Goal: Task Accomplishment & Management: Manage account settings

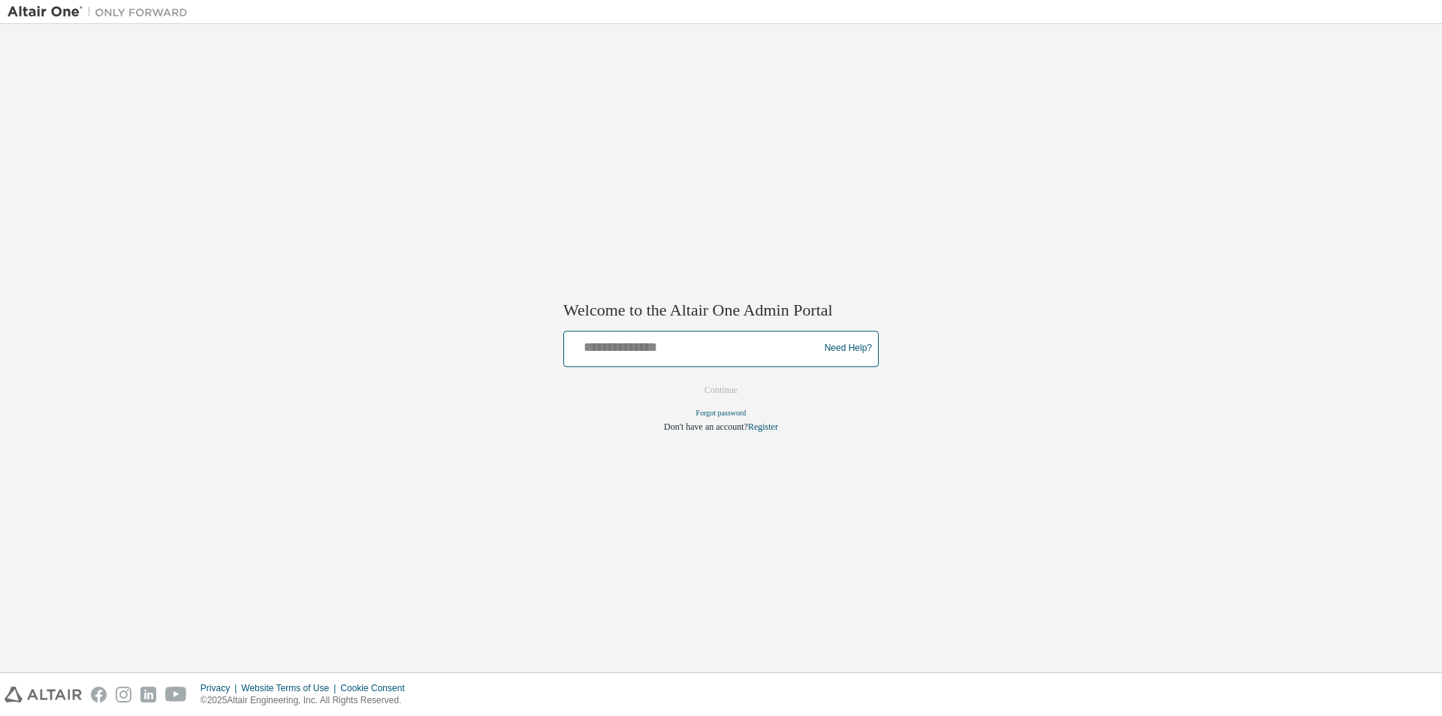
click at [683, 341] on input "text" at bounding box center [693, 345] width 247 height 22
type input "**********"
click at [727, 391] on button "Continue" at bounding box center [721, 390] width 65 height 23
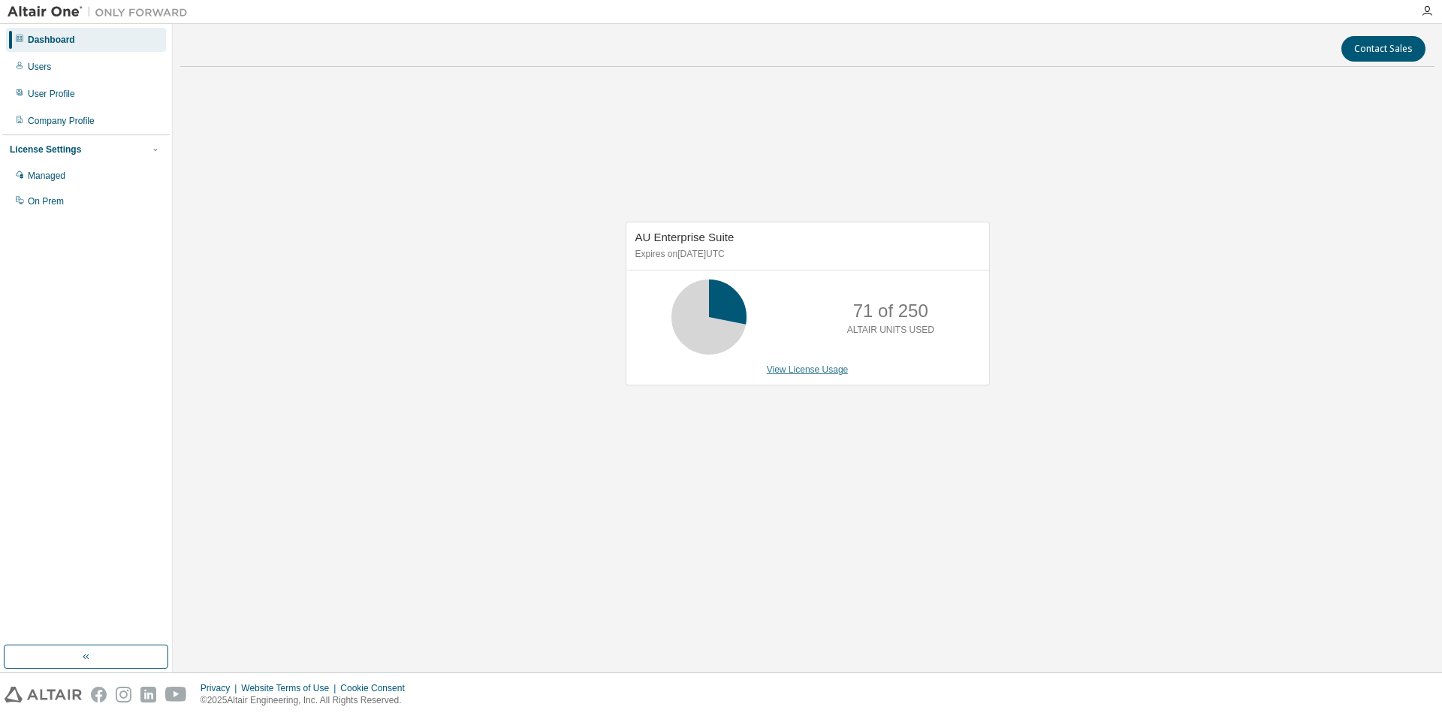
click at [809, 371] on link "View License Usage" at bounding box center [808, 369] width 82 height 11
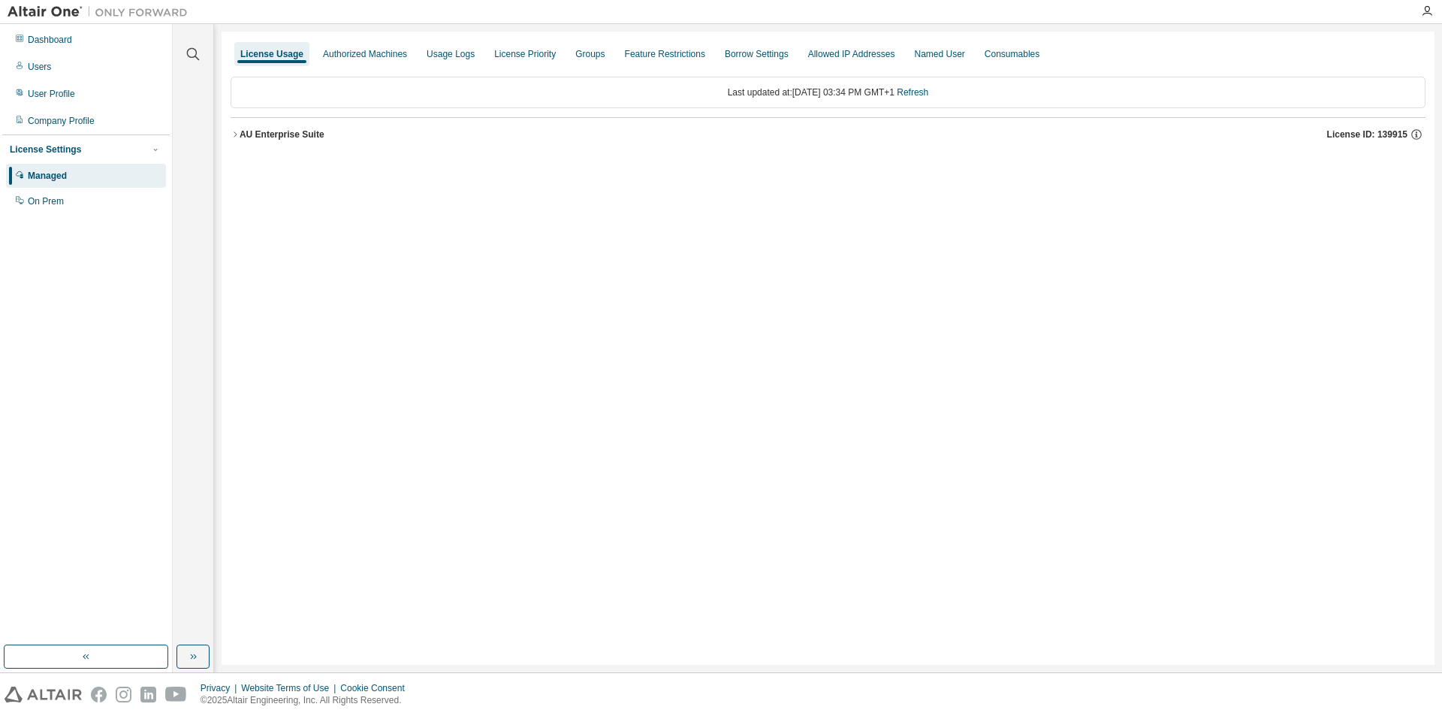
click at [236, 132] on icon "button" at bounding box center [235, 134] width 9 height 9
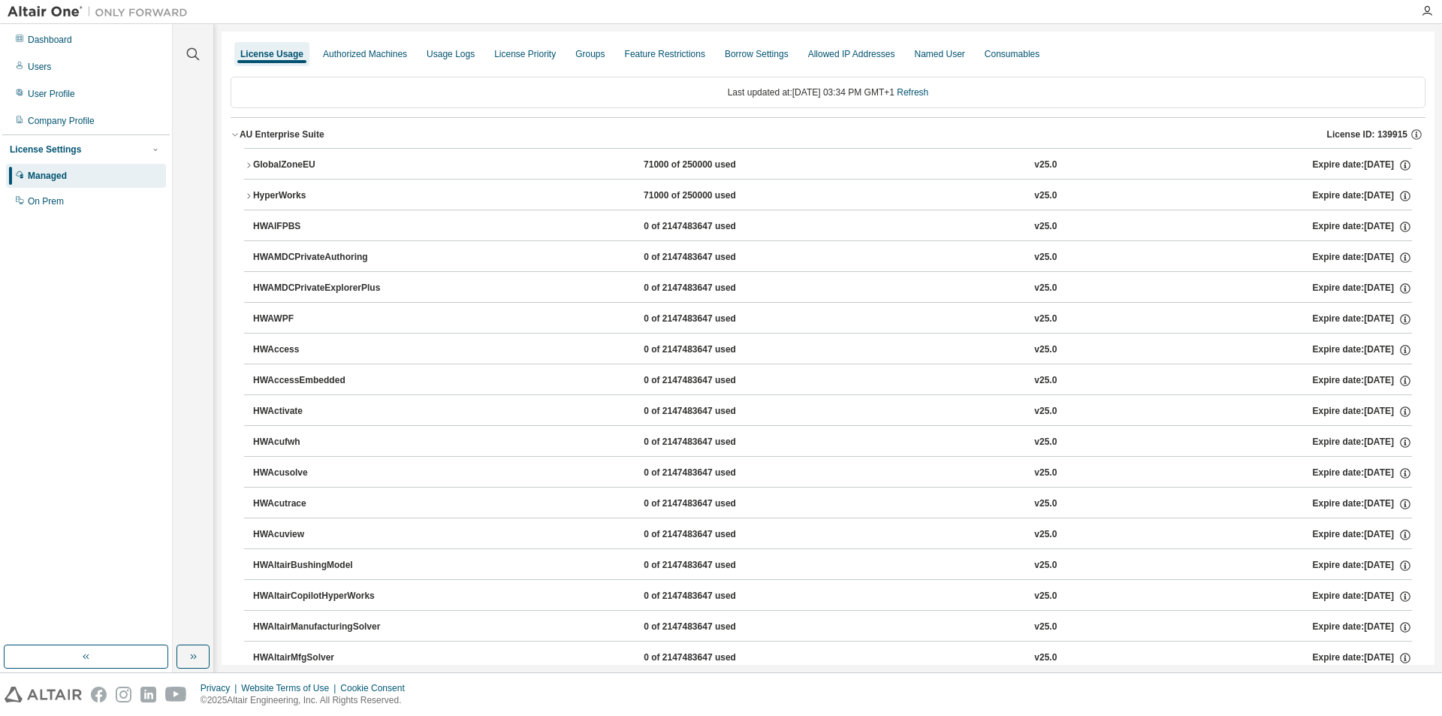
click at [236, 133] on icon "button" at bounding box center [235, 134] width 9 height 9
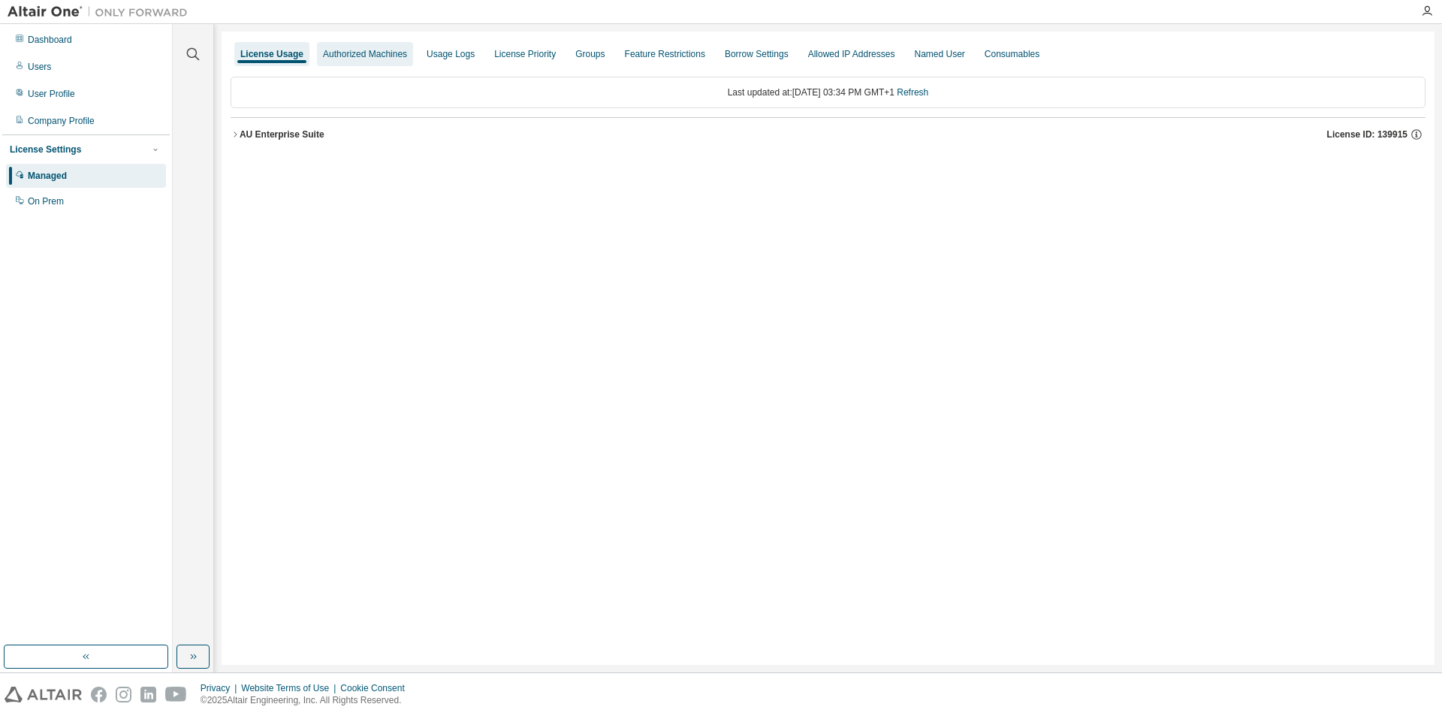
click at [360, 49] on div "Authorized Machines" at bounding box center [365, 54] width 84 height 12
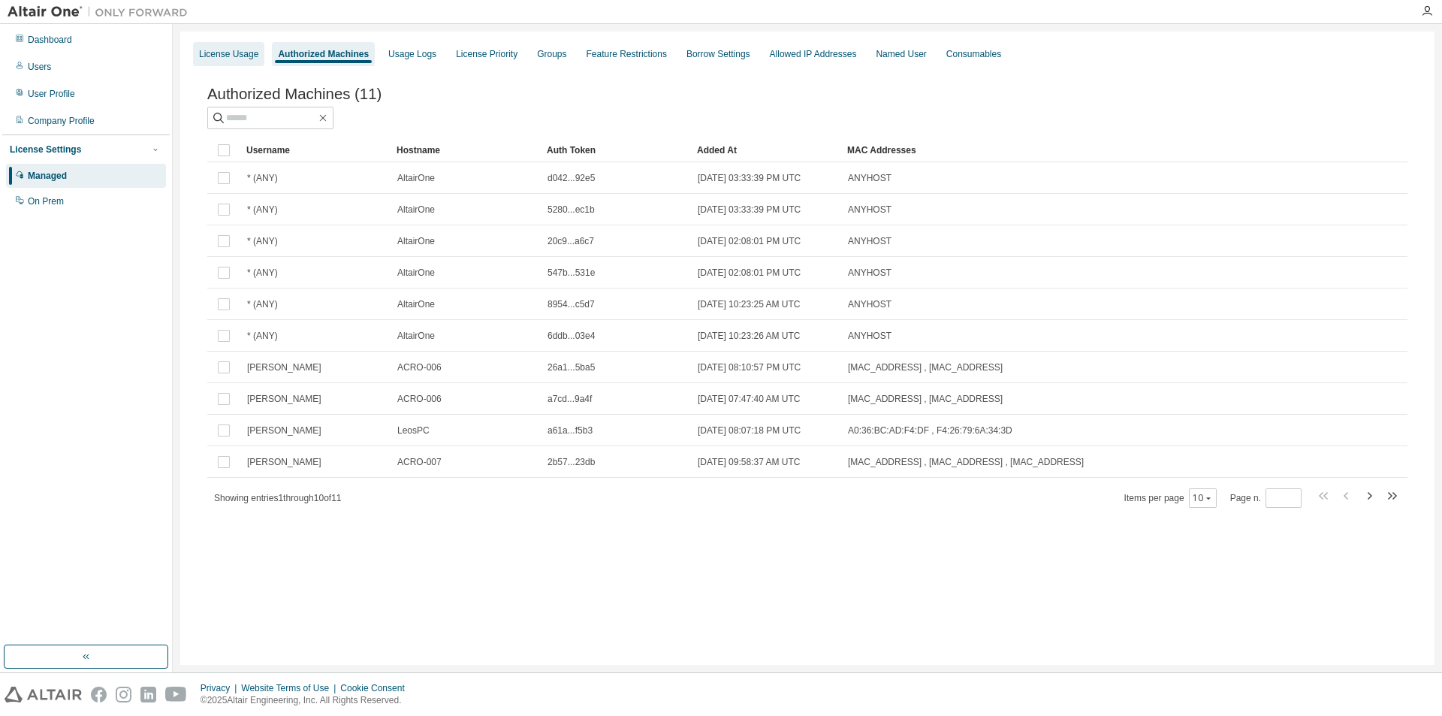
click at [243, 49] on div "License Usage" at bounding box center [228, 54] width 59 height 12
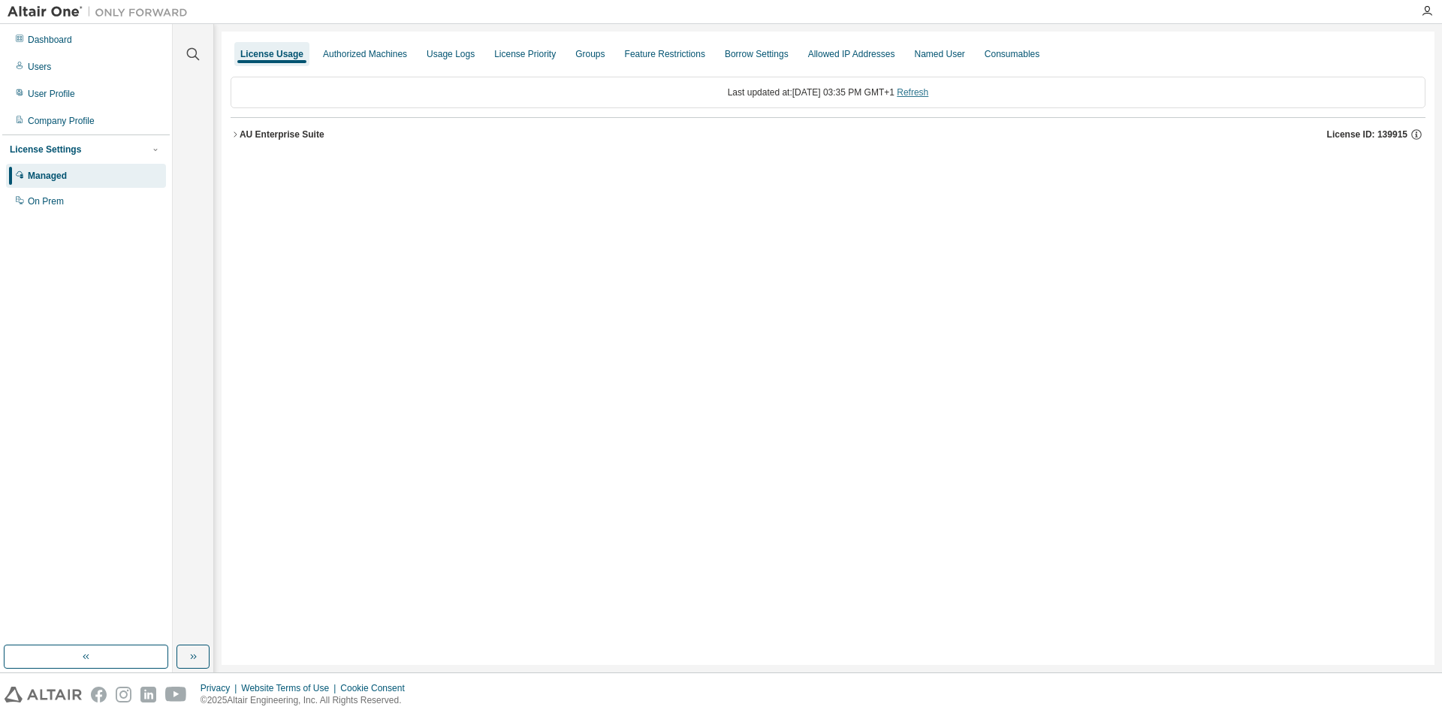
click at [929, 95] on link "Refresh" at bounding box center [913, 92] width 32 height 11
click at [237, 132] on icon "button" at bounding box center [235, 134] width 9 height 9
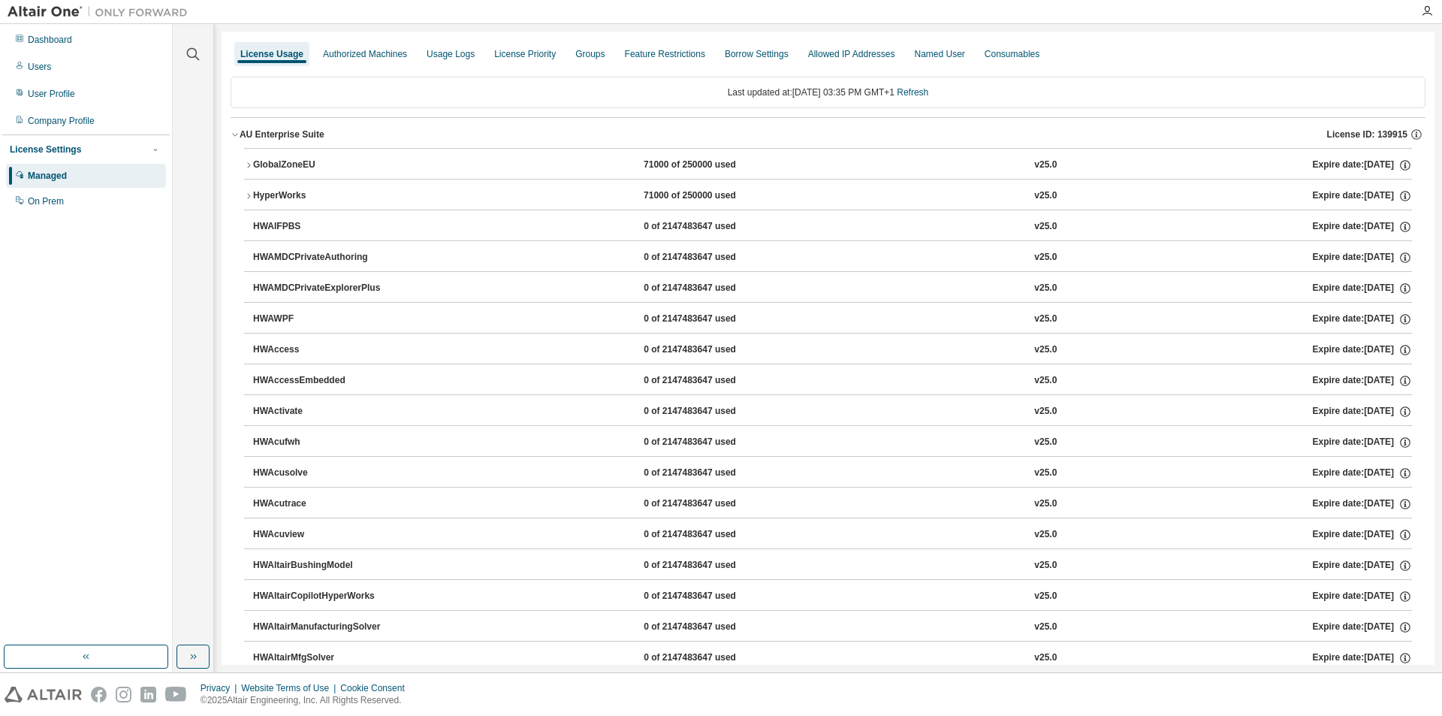
click at [249, 195] on icon "button" at bounding box center [248, 195] width 3 height 5
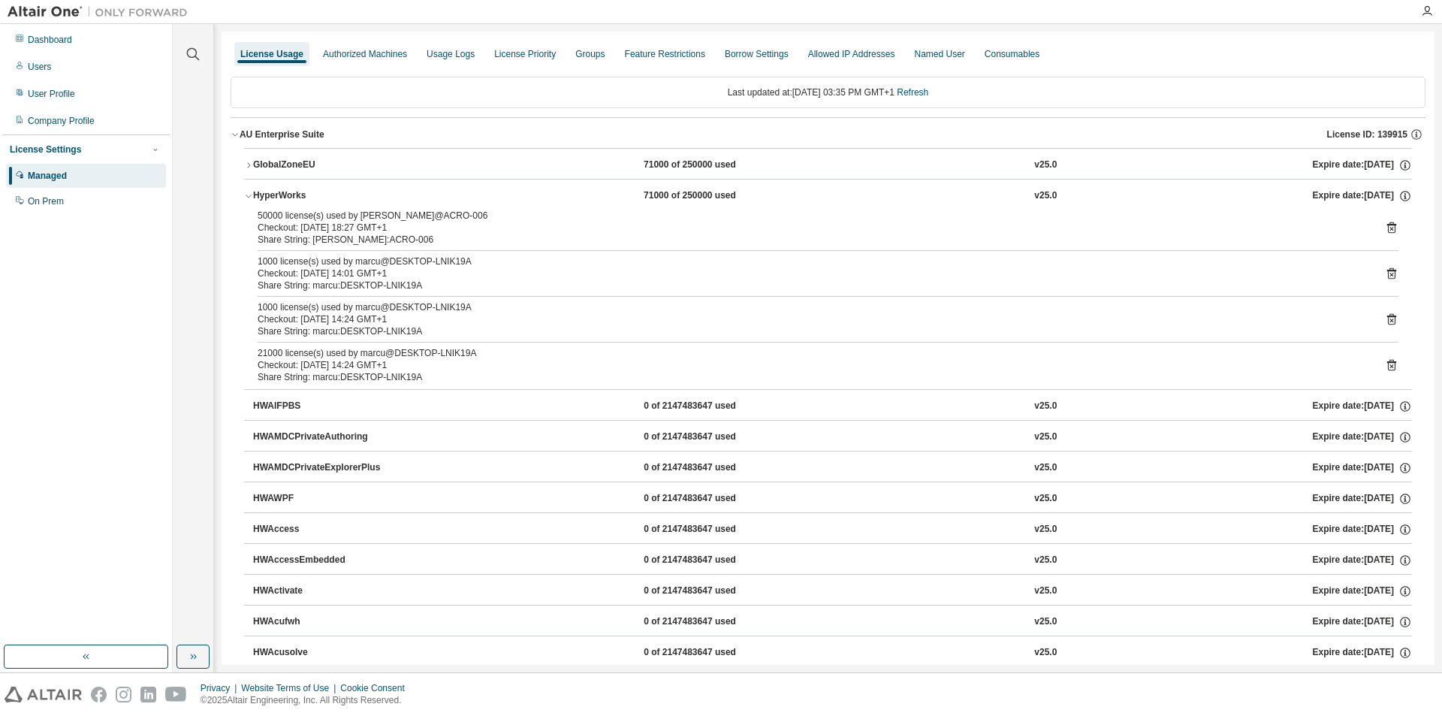
click at [249, 162] on icon "button" at bounding box center [248, 165] width 9 height 9
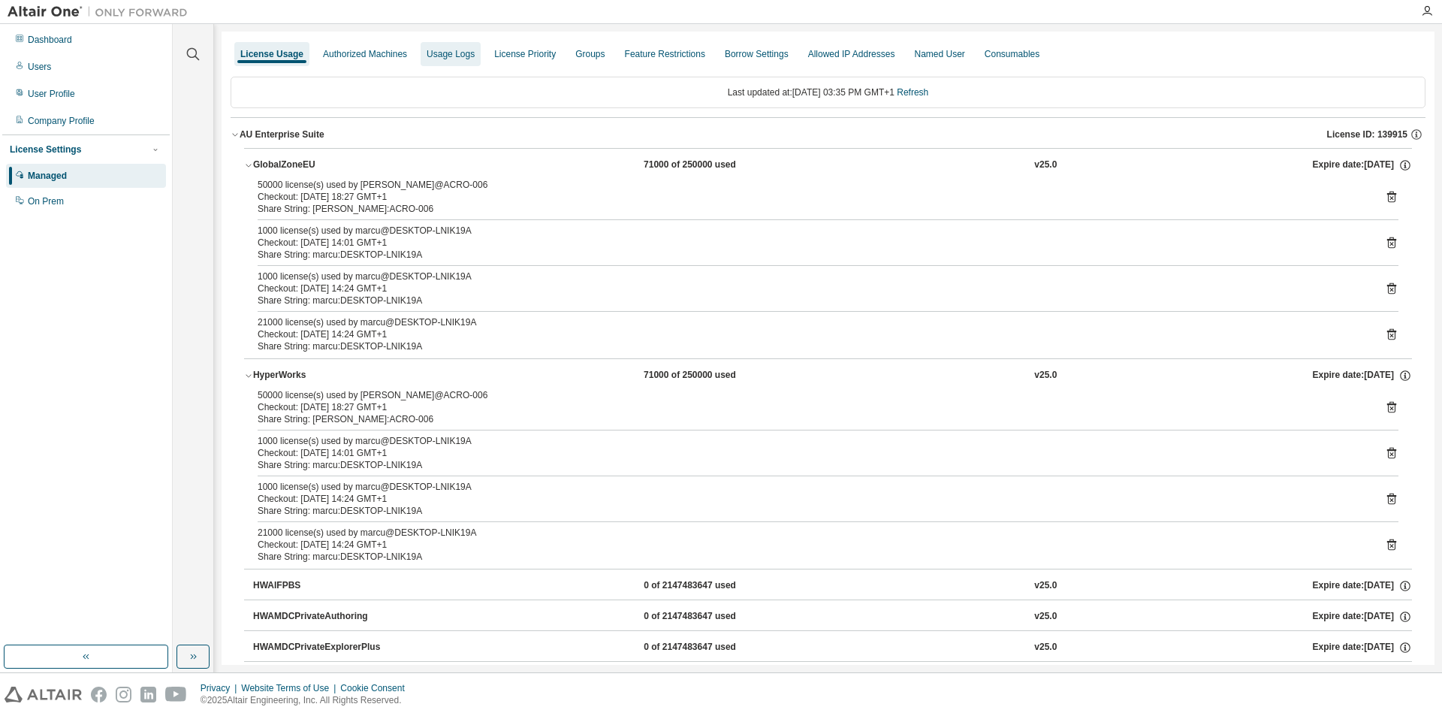
click at [463, 57] on div "Usage Logs" at bounding box center [451, 54] width 48 height 12
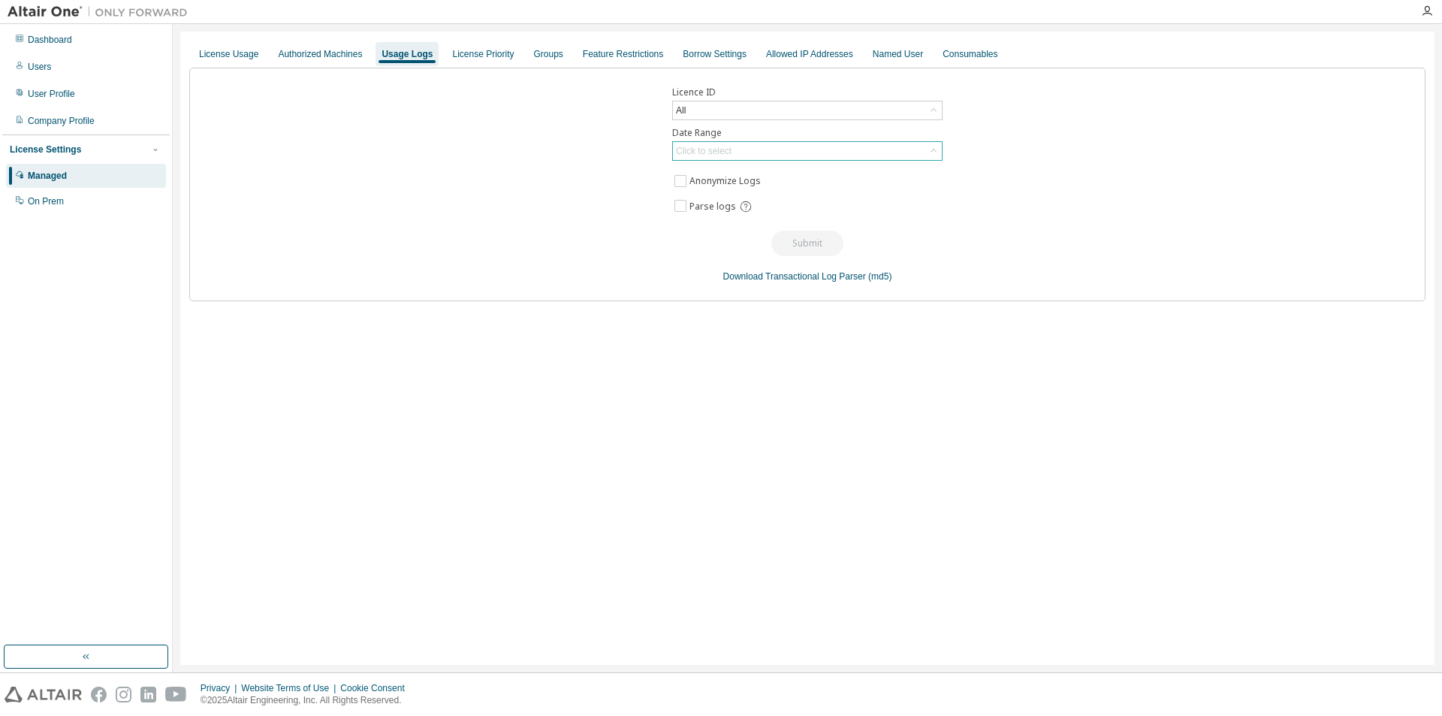
click at [717, 152] on div "Click to select" at bounding box center [704, 151] width 56 height 12
click at [716, 195] on li "Last 30 days" at bounding box center [807, 193] width 266 height 20
click at [787, 240] on button "Submit" at bounding box center [808, 244] width 72 height 26
click at [915, 53] on div "Named User" at bounding box center [898, 54] width 50 height 12
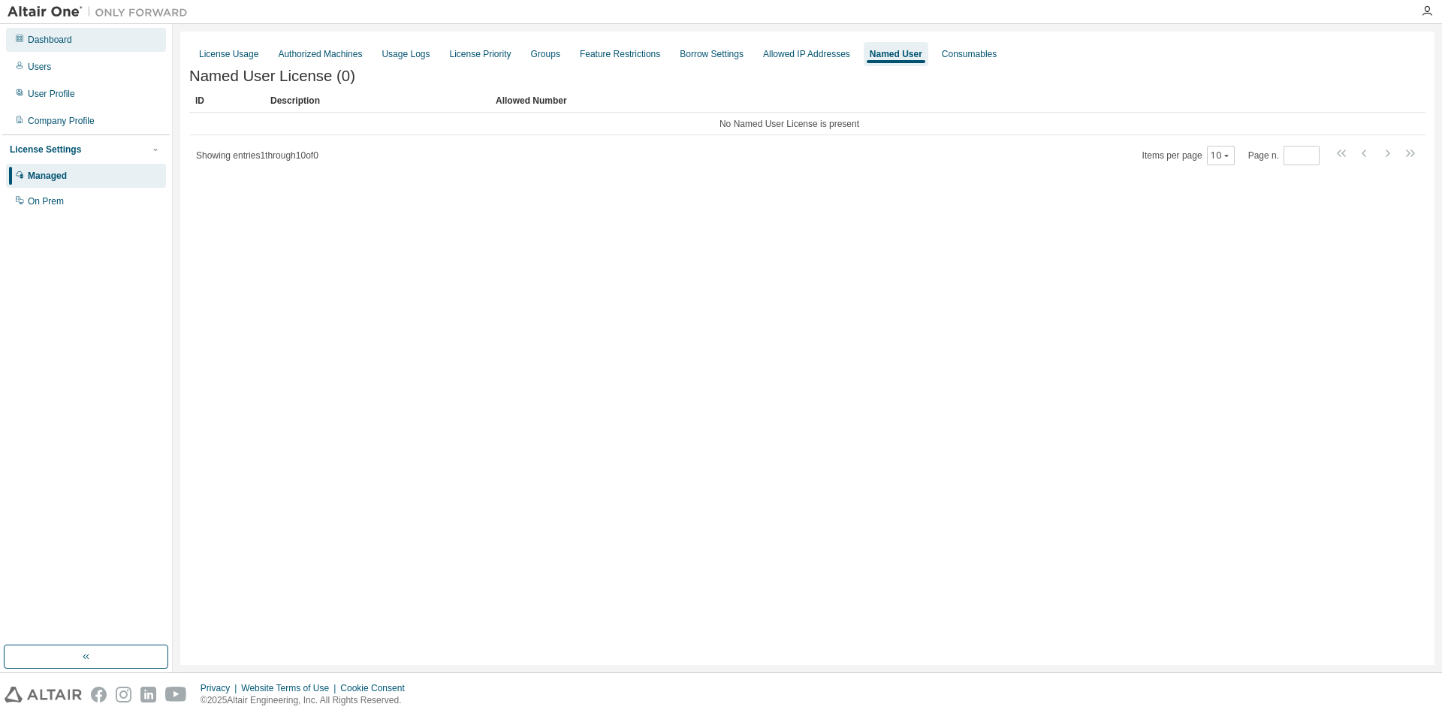
click at [61, 40] on div "Dashboard" at bounding box center [50, 40] width 44 height 12
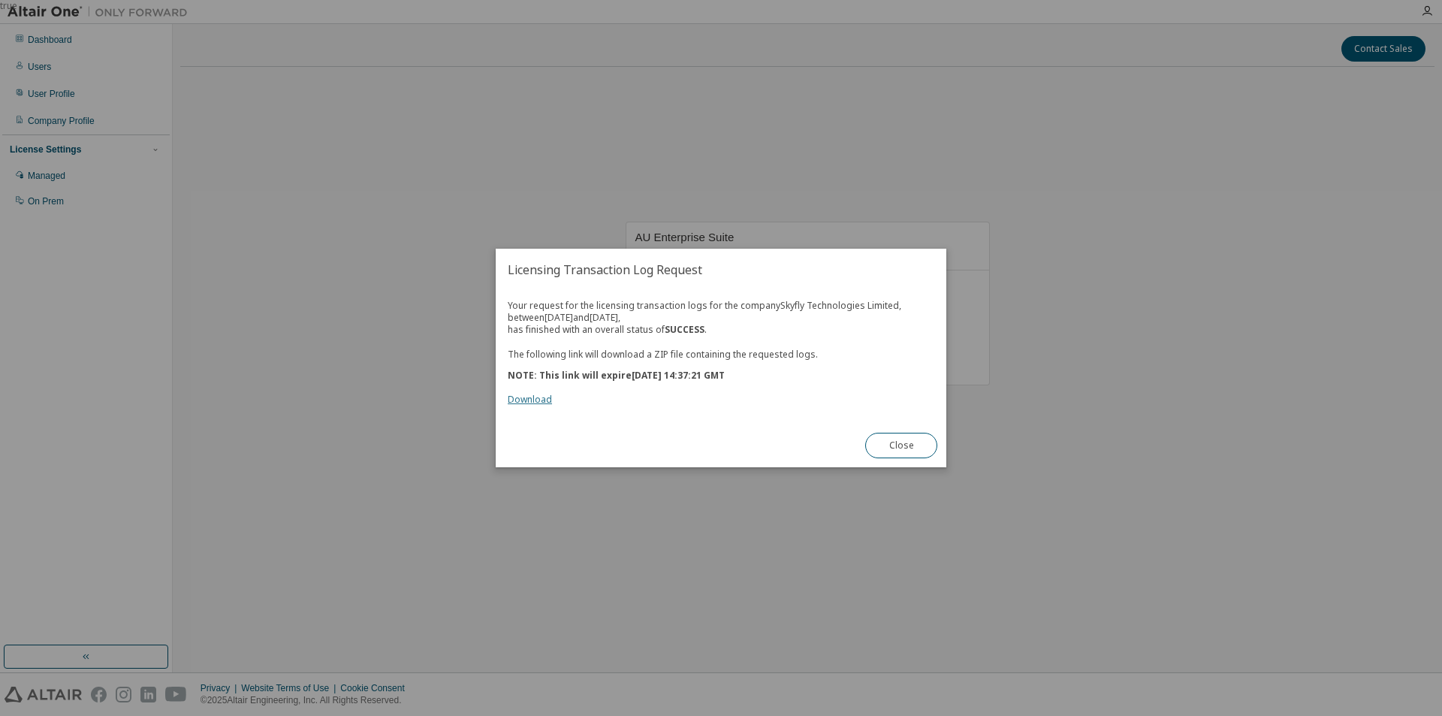
click at [542, 398] on link "Download" at bounding box center [530, 399] width 44 height 13
click at [905, 452] on button "Close" at bounding box center [901, 446] width 72 height 26
